Goal: Find specific page/section: Find specific page/section

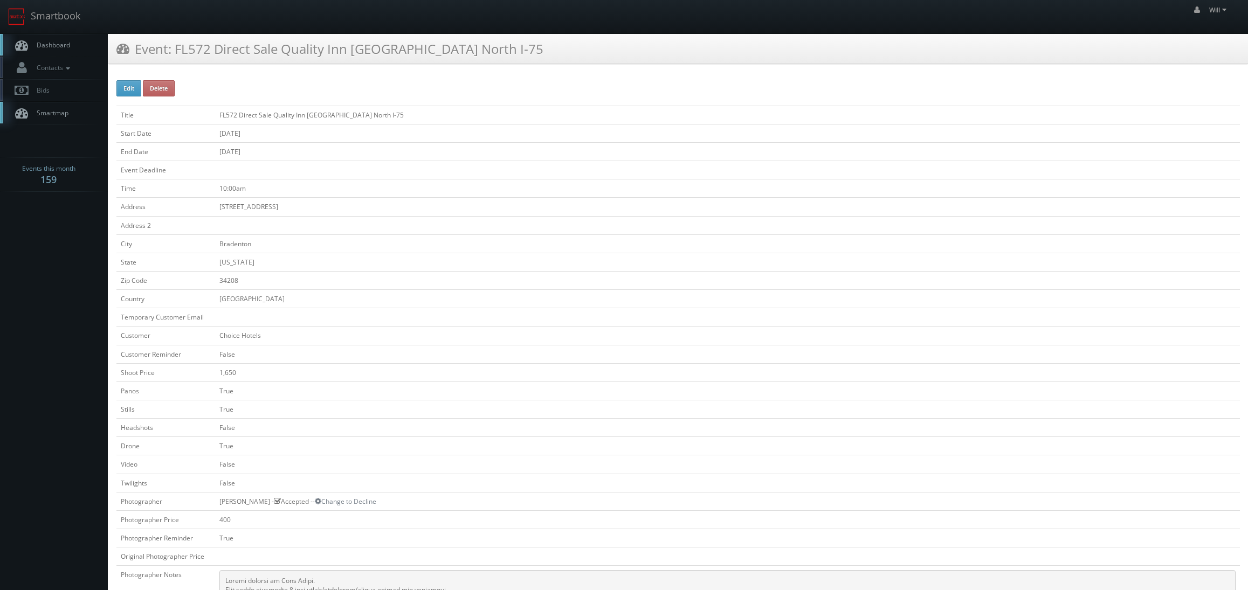
scroll to position [54, 0]
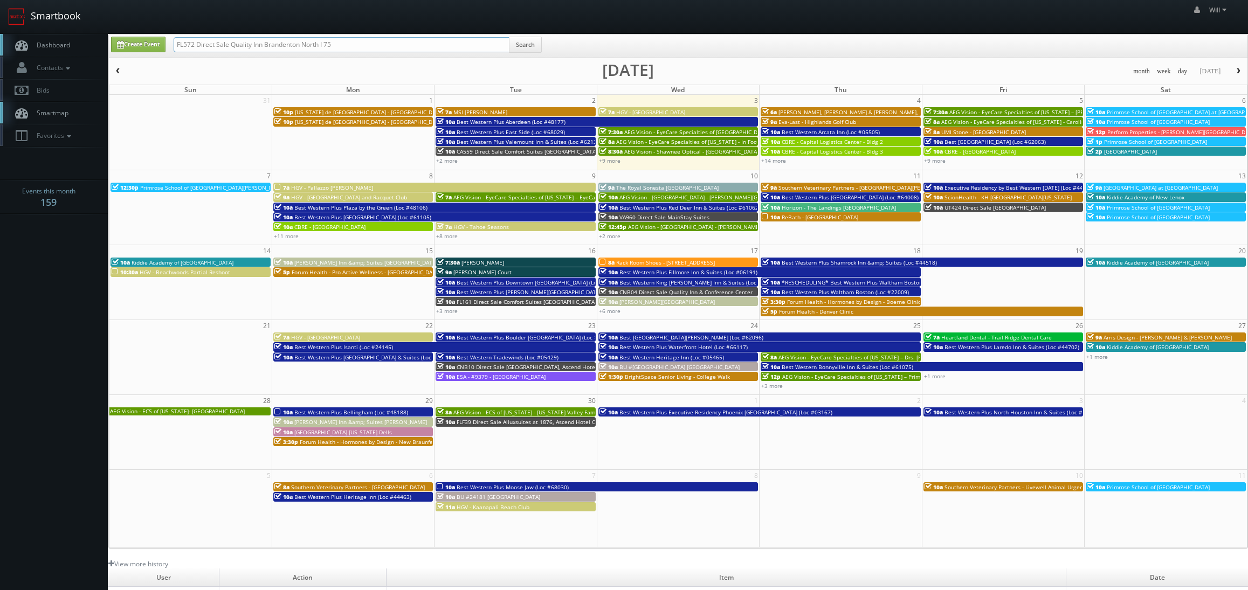
drag, startPoint x: 343, startPoint y: 45, endPoint x: 84, endPoint y: 1, distance: 263.0
click at [84, 1] on body "Smartbook Toggle Side Navigation Toggle Top Navigation Will Will Profile Logout…" at bounding box center [624, 385] width 1248 height 770
paste input "(08-13-25) Hampton Inn Junction City"
drag, startPoint x: 213, startPoint y: 46, endPoint x: 112, endPoint y: 25, distance: 103.1
click at [112, 25] on body "Smartbook Toggle Side Navigation Toggle Top Navigation Will Will Profile Logout…" at bounding box center [624, 385] width 1248 height 770
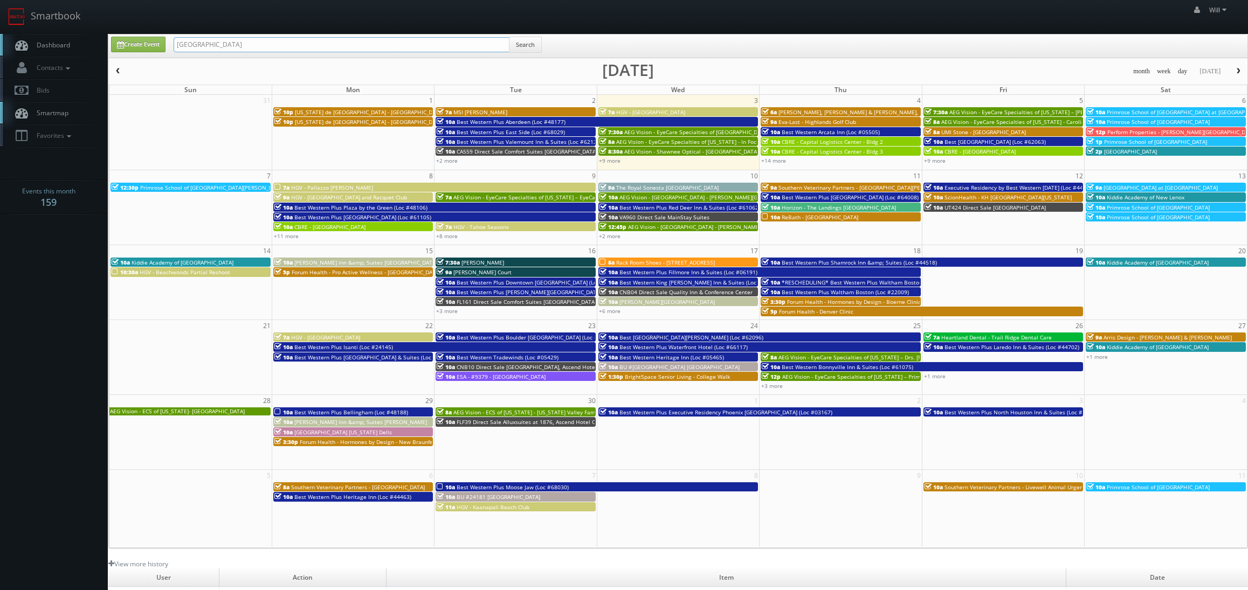
type input "Hampton Inn Junction City"
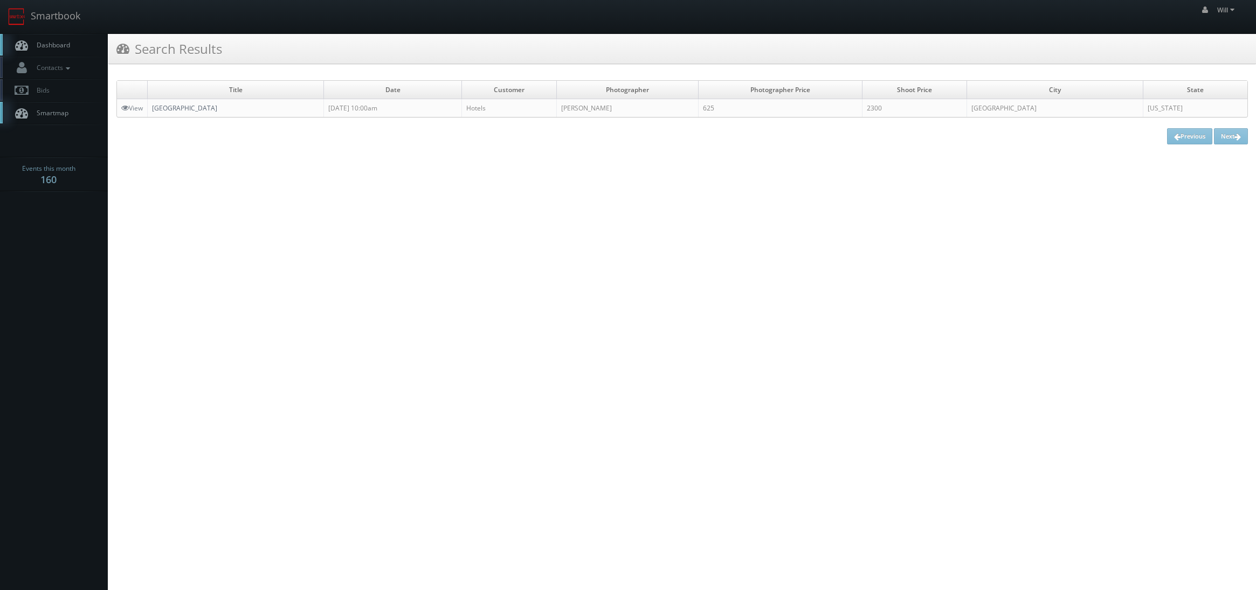
click at [195, 106] on link "[GEOGRAPHIC_DATA]" at bounding box center [184, 108] width 65 height 9
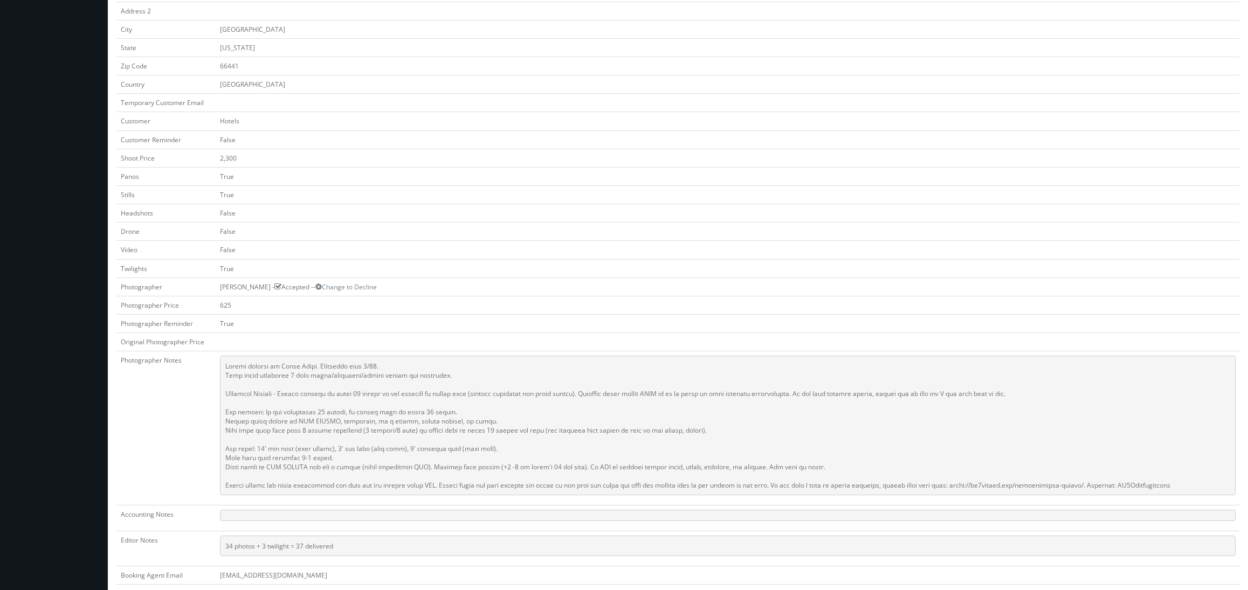
scroll to position [216, 0]
